Goal: Transaction & Acquisition: Purchase product/service

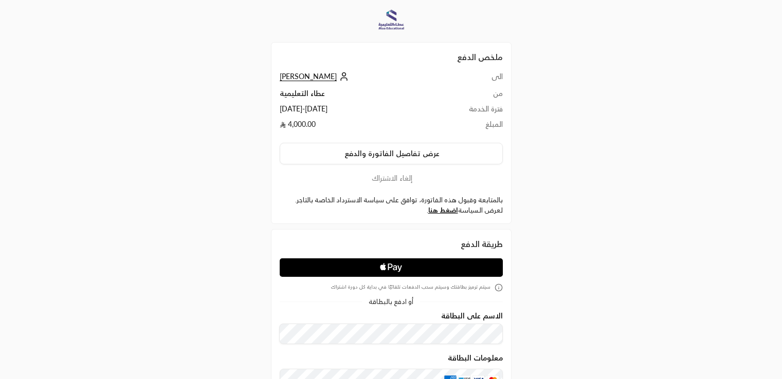
scroll to position [44, 0]
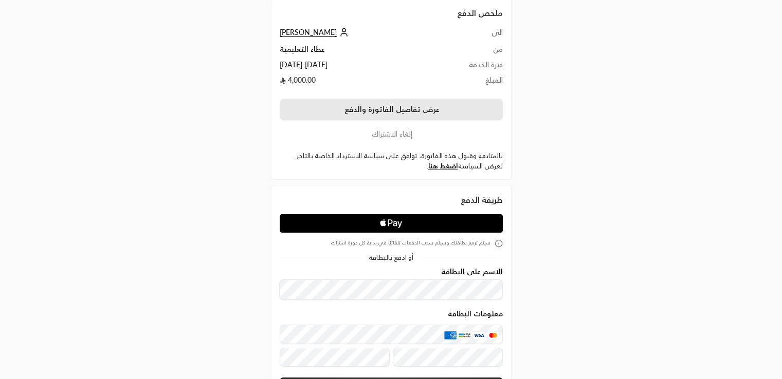
click at [339, 108] on button "عرض تفاصيل الفاتورة والدفع" at bounding box center [391, 110] width 223 height 22
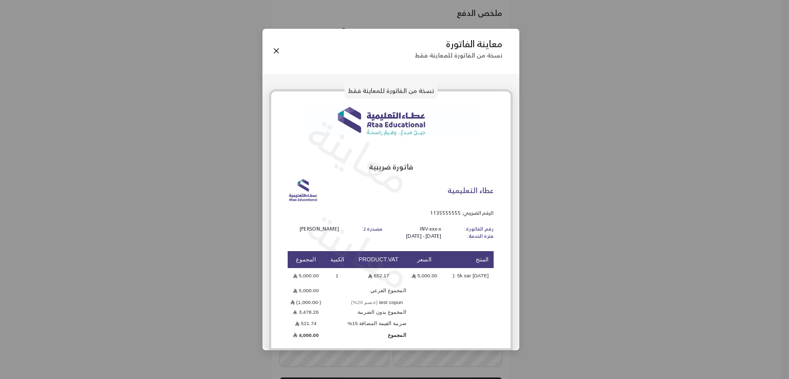
click at [578, 120] on div "معاينة الفاتورة نسخة من الفاتورة للمعاينة فقط نسخة من الفاتورة للمعاينة فقط معا…" at bounding box center [394, 189] width 789 height 379
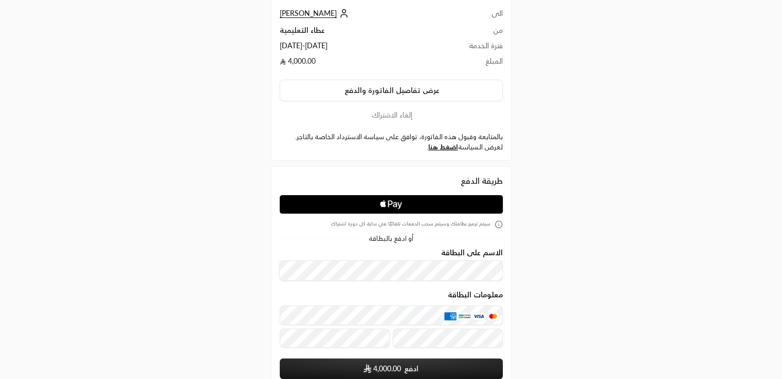
scroll to position [67, 0]
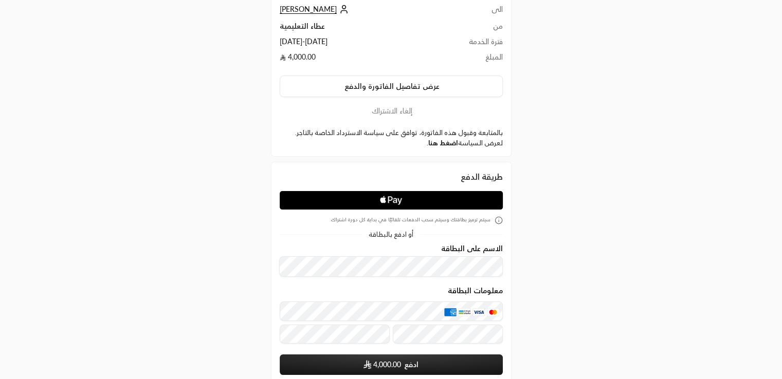
click at [432, 145] on link "اضغط هنا" at bounding box center [443, 143] width 30 height 8
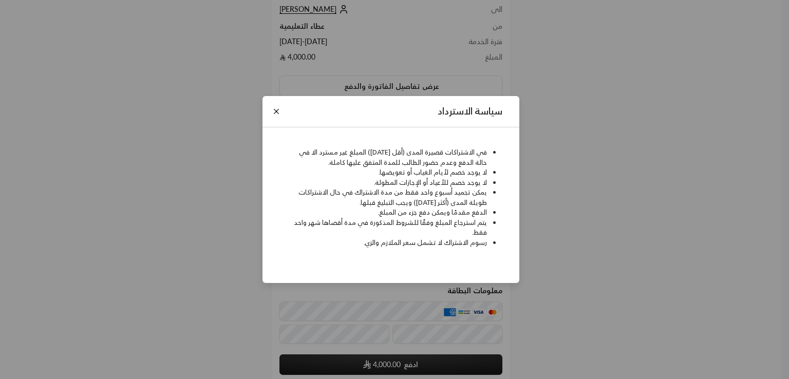
click at [602, 172] on div "سياسة الاسترداد في الاشتراكات قصيرة المدى (أقل من شهر) المبلغ غير مسترد الا في …" at bounding box center [394, 189] width 789 height 379
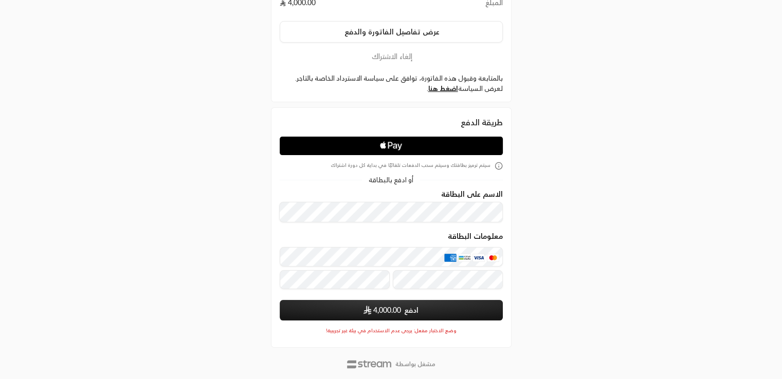
scroll to position [143, 0]
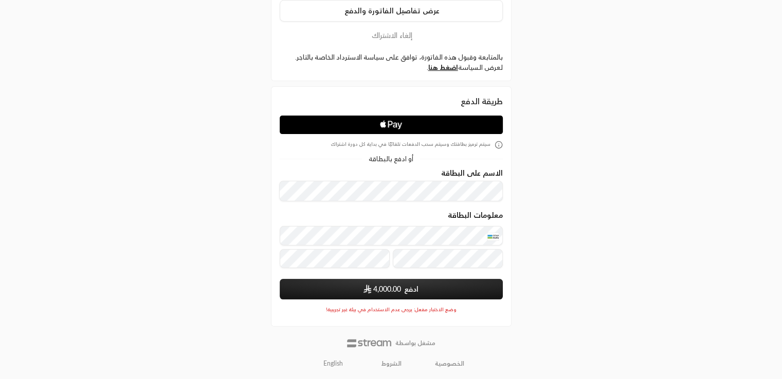
click at [379, 289] on span "4,000.00" at bounding box center [387, 289] width 28 height 10
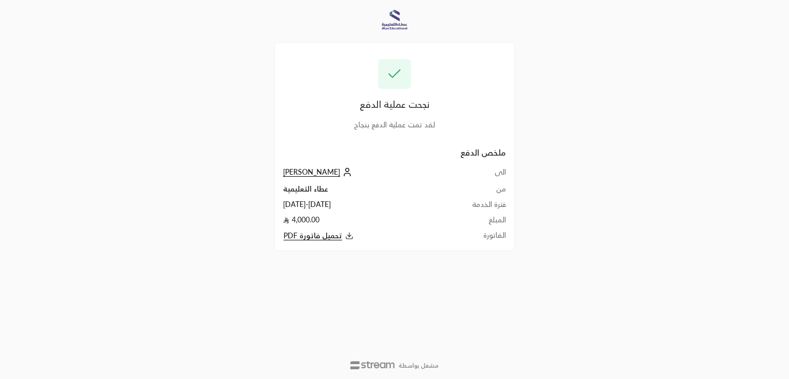
click at [288, 173] on span "Rashad ali" at bounding box center [311, 172] width 57 height 9
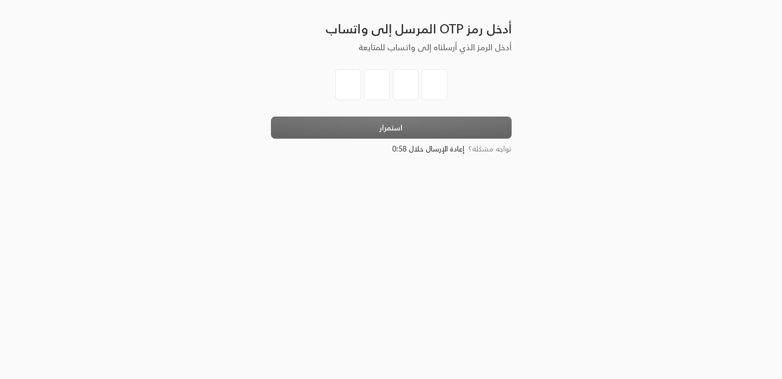
click at [348, 75] on input "tel" at bounding box center [348, 84] width 26 height 31
type input "1"
type input "2"
type input "3"
type input "4"
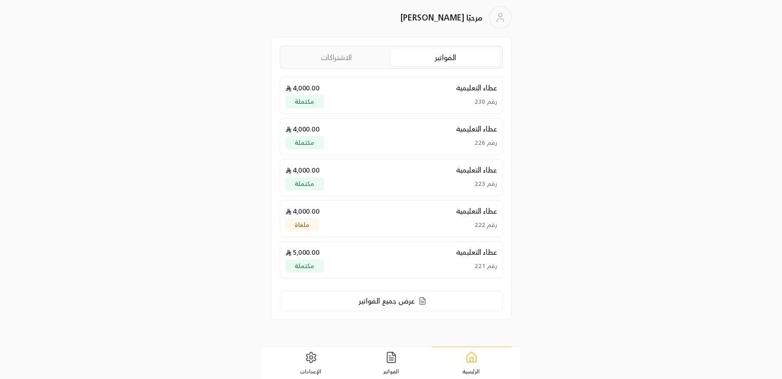
click at [314, 60] on link "الاشتراكات" at bounding box center [336, 57] width 108 height 17
